Goal: Task Accomplishment & Management: Manage account settings

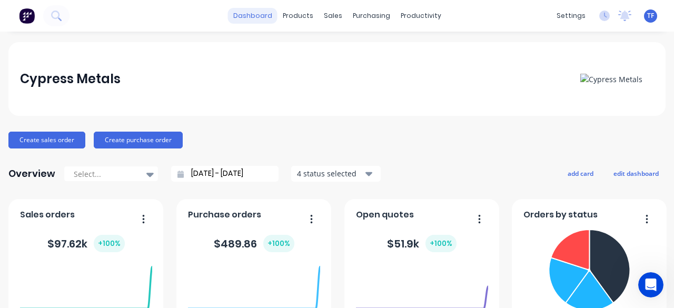
click at [269, 12] on link "dashboard" at bounding box center [252, 16] width 49 height 16
click at [261, 16] on link "dashboard" at bounding box center [252, 16] width 49 height 16
click at [21, 19] on img at bounding box center [27, 16] width 16 height 16
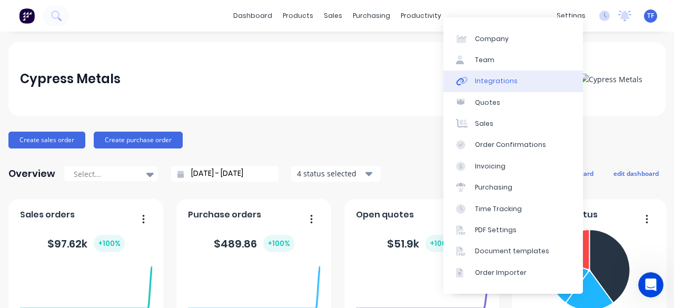
click at [517, 85] on link "Integrations" at bounding box center [512, 81] width 139 height 21
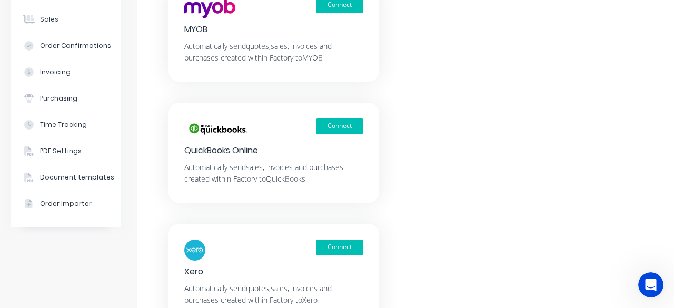
scroll to position [28, 0]
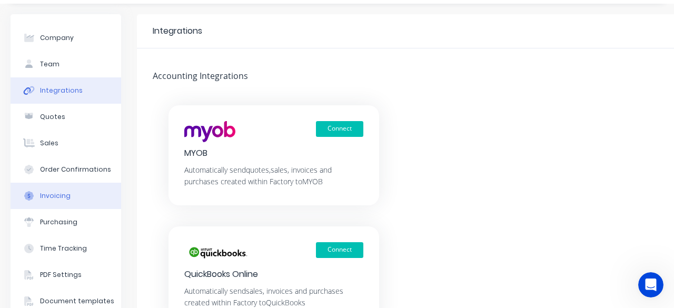
click at [65, 203] on button "Invoicing" at bounding box center [66, 196] width 111 height 26
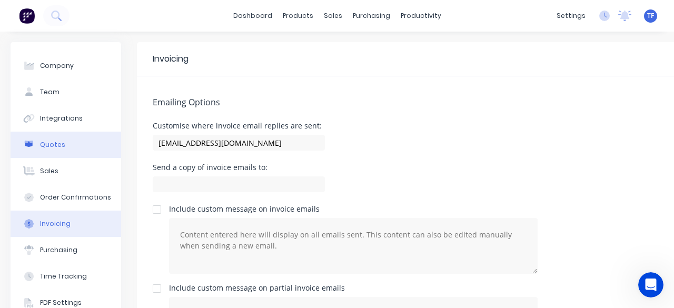
click at [59, 147] on div "Quotes" at bounding box center [52, 144] width 25 height 9
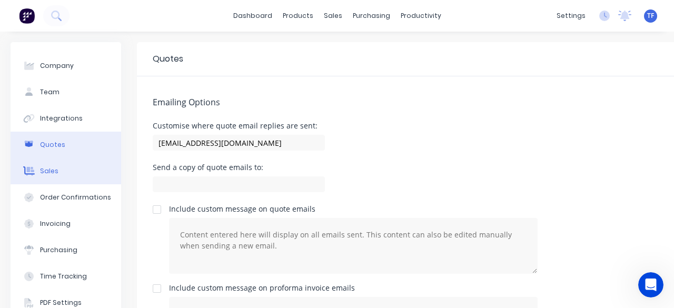
click at [59, 166] on button "Sales" at bounding box center [66, 171] width 111 height 26
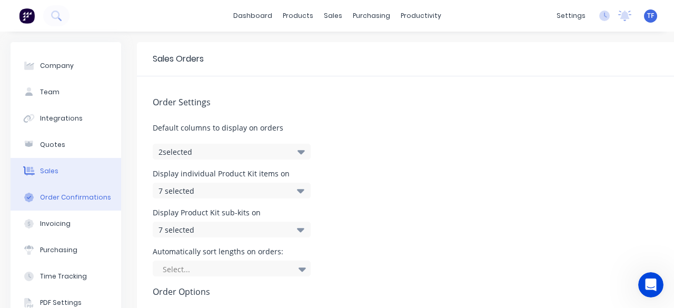
click at [67, 193] on div "Order Confirmations" at bounding box center [75, 197] width 71 height 9
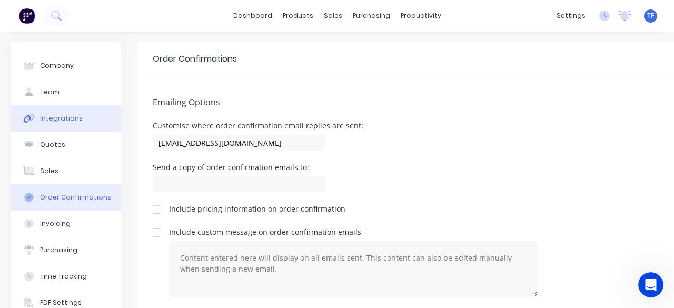
click at [55, 125] on button "Integrations" at bounding box center [66, 118] width 111 height 26
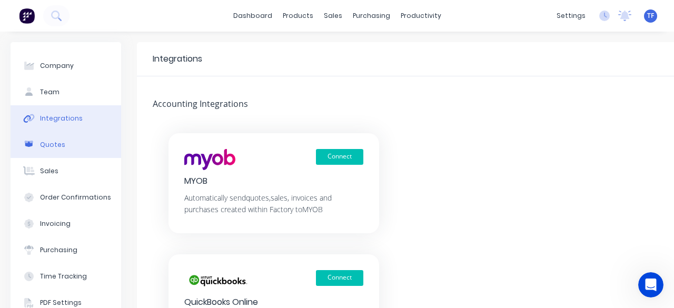
click at [52, 143] on div "Quotes" at bounding box center [52, 144] width 25 height 9
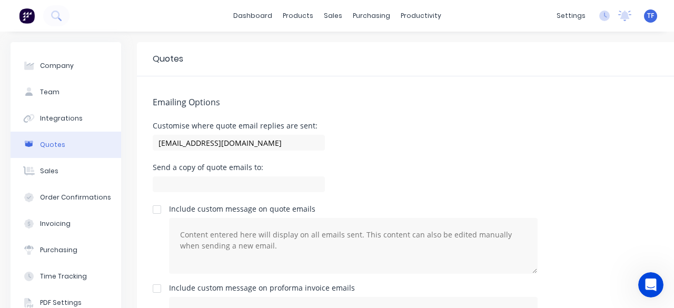
scroll to position [89, 0]
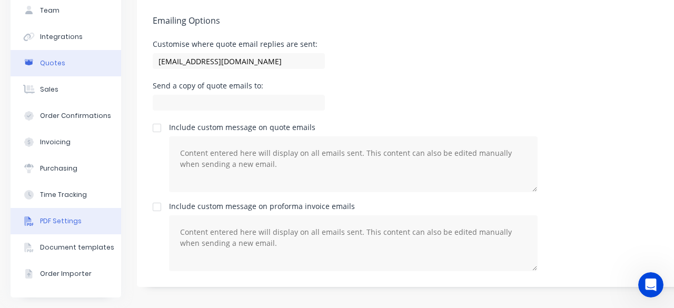
click at [72, 216] on div "PDF Settings" at bounding box center [61, 220] width 42 height 9
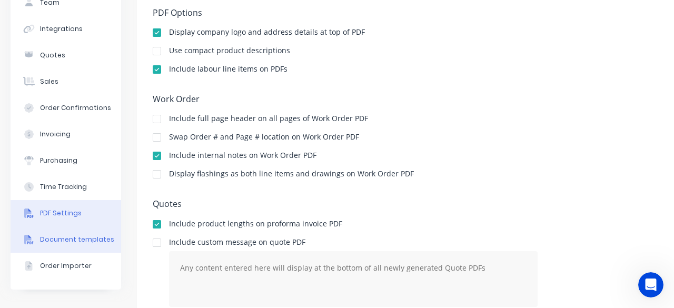
click at [94, 238] on div "Document templates" at bounding box center [77, 239] width 74 height 9
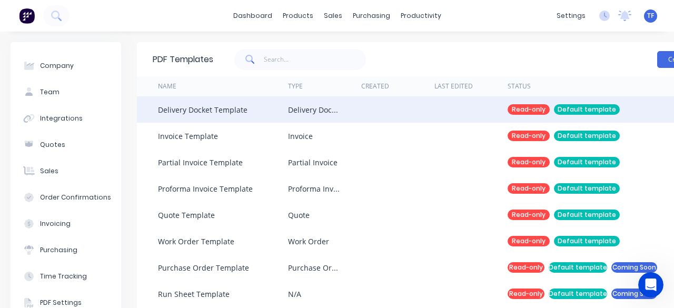
click at [252, 115] on div "Delivery Docket Template" at bounding box center [223, 109] width 130 height 26
click at [528, 114] on div "Read-only" at bounding box center [528, 109] width 42 height 11
click at [527, 109] on div "Read-only" at bounding box center [528, 109] width 42 height 11
click at [582, 105] on div "Default template" at bounding box center [587, 109] width 66 height 11
click at [295, 112] on div "Delivery Docket" at bounding box center [314, 109] width 52 height 11
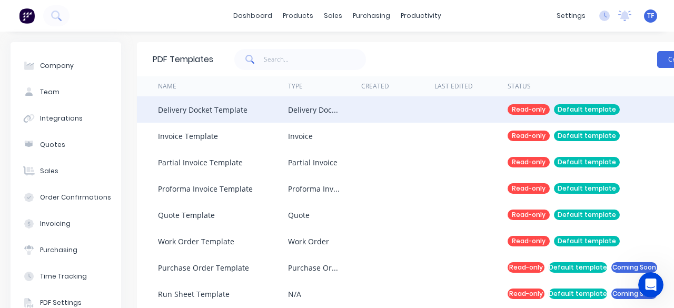
click at [178, 110] on div "Delivery Docket Template" at bounding box center [202, 109] width 89 height 11
click at [228, 117] on div "Delivery Docket Template" at bounding box center [223, 109] width 130 height 26
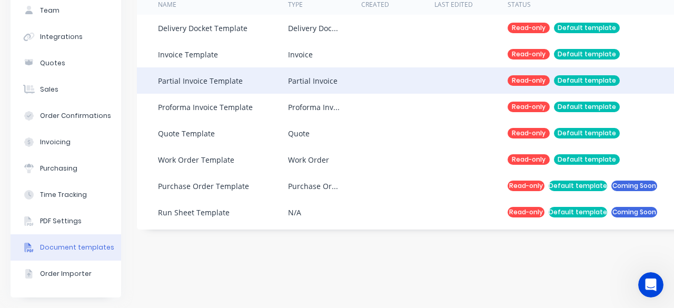
scroll to position [37, 0]
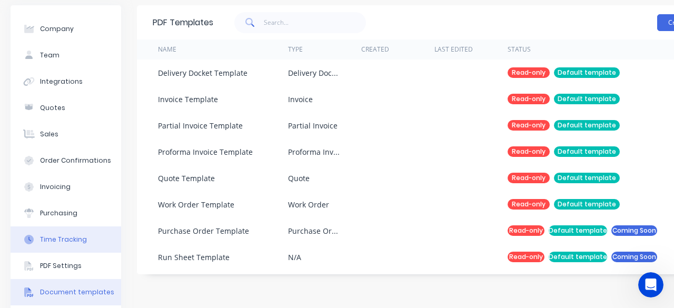
click at [72, 246] on button "Time Tracking" at bounding box center [66, 239] width 111 height 26
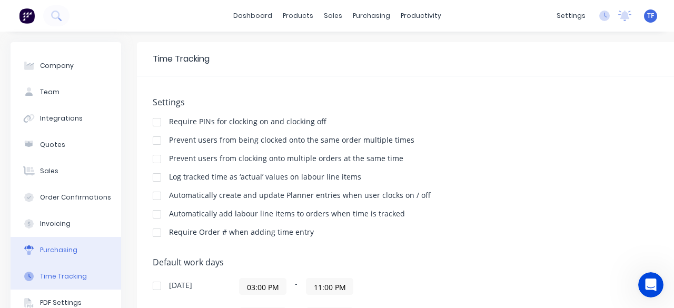
click at [79, 246] on button "Purchasing" at bounding box center [66, 250] width 111 height 26
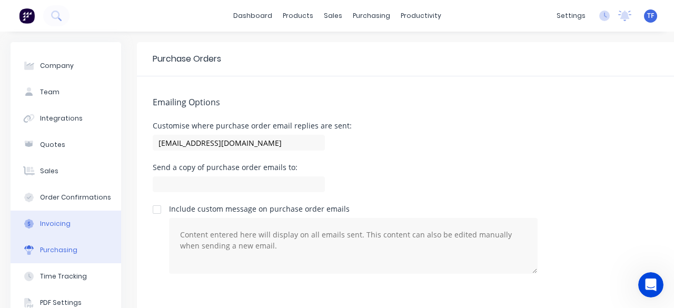
click at [79, 230] on button "Invoicing" at bounding box center [66, 224] width 111 height 26
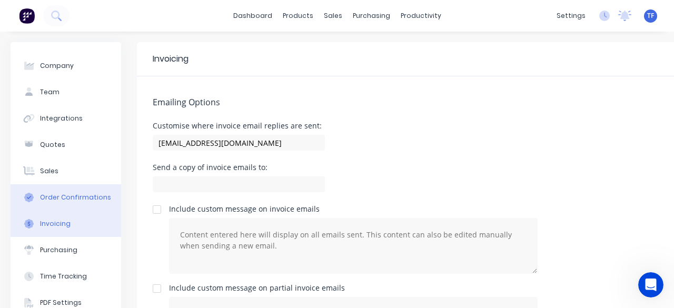
click at [82, 205] on button "Order Confirmations" at bounding box center [66, 197] width 111 height 26
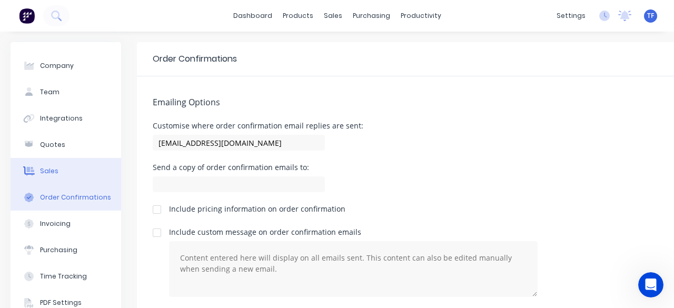
click at [78, 160] on button "Sales" at bounding box center [66, 171] width 111 height 26
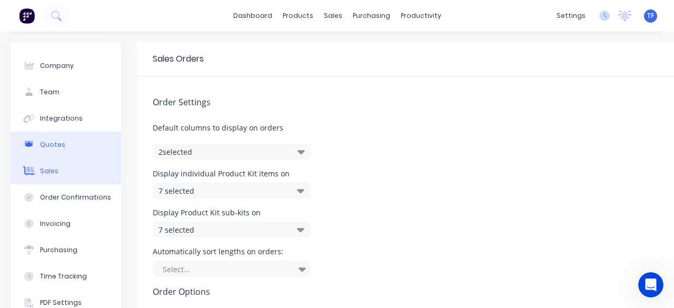
click at [78, 142] on button "Quotes" at bounding box center [66, 145] width 111 height 26
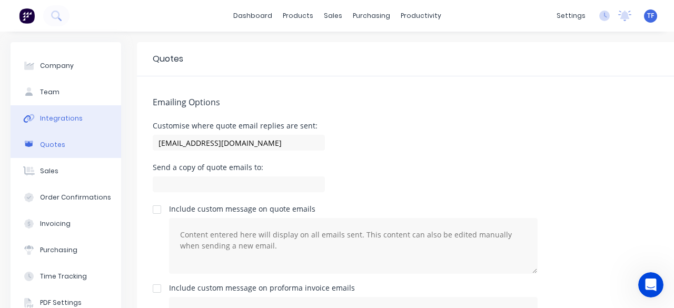
click at [82, 118] on button "Integrations" at bounding box center [66, 118] width 111 height 26
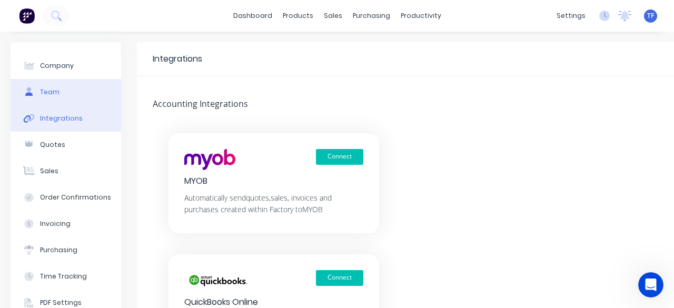
click at [76, 96] on button "Team" at bounding box center [66, 92] width 111 height 26
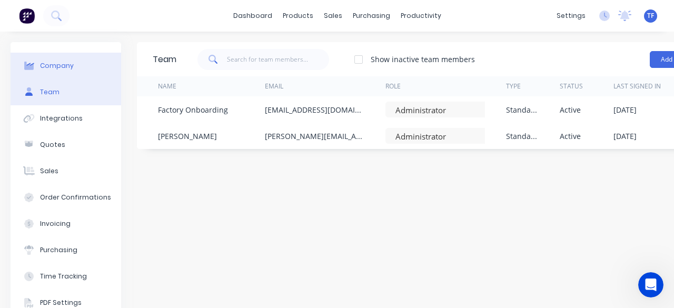
click at [72, 75] on button "Company" at bounding box center [66, 66] width 111 height 26
select select "US"
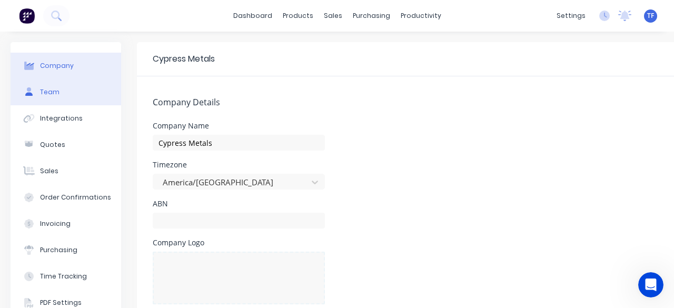
click at [61, 103] on button "Team" at bounding box center [66, 92] width 111 height 26
